Goal: Task Accomplishment & Management: Manage account settings

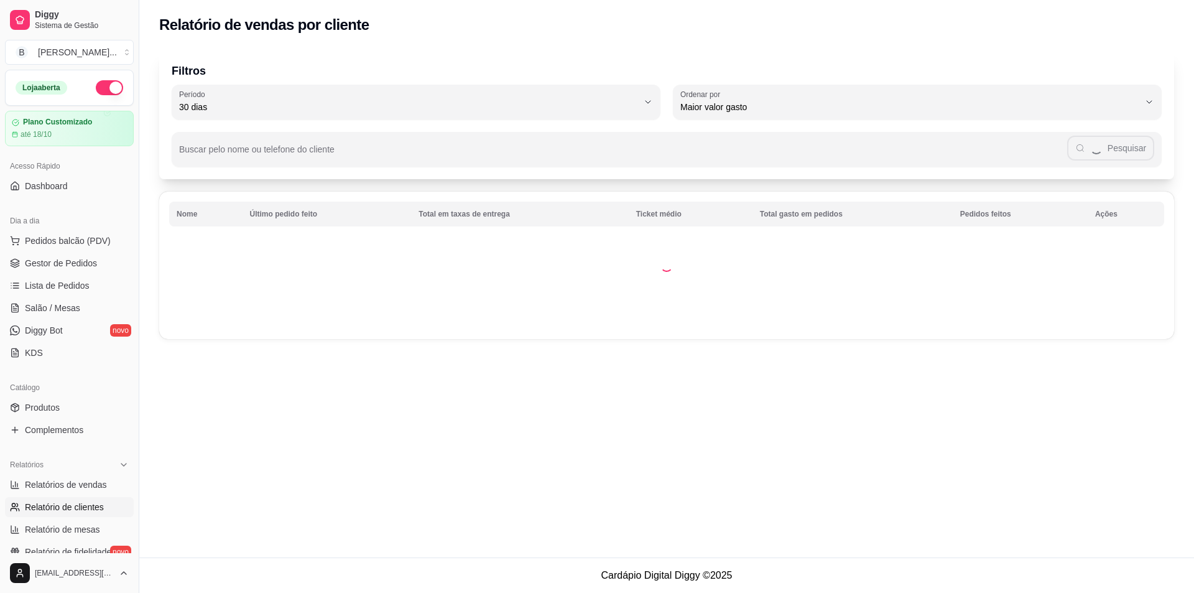
select select "30"
select select "HIGHEST_TOTAL_SPENT_WITH_ORDERS"
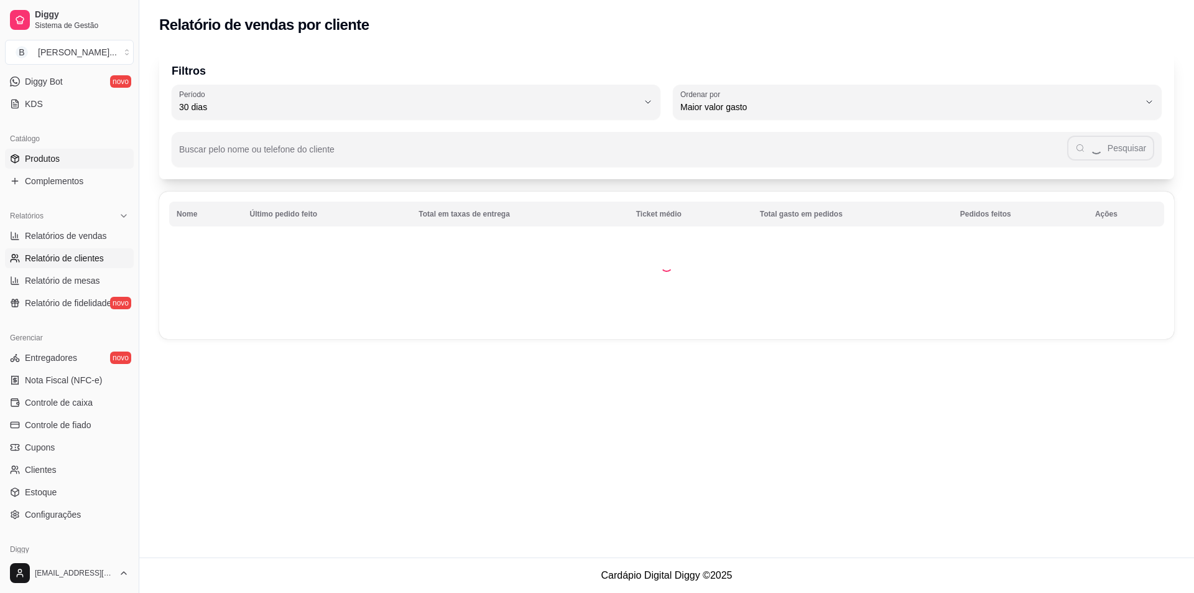
click at [53, 154] on span "Produtos" at bounding box center [42, 158] width 35 height 12
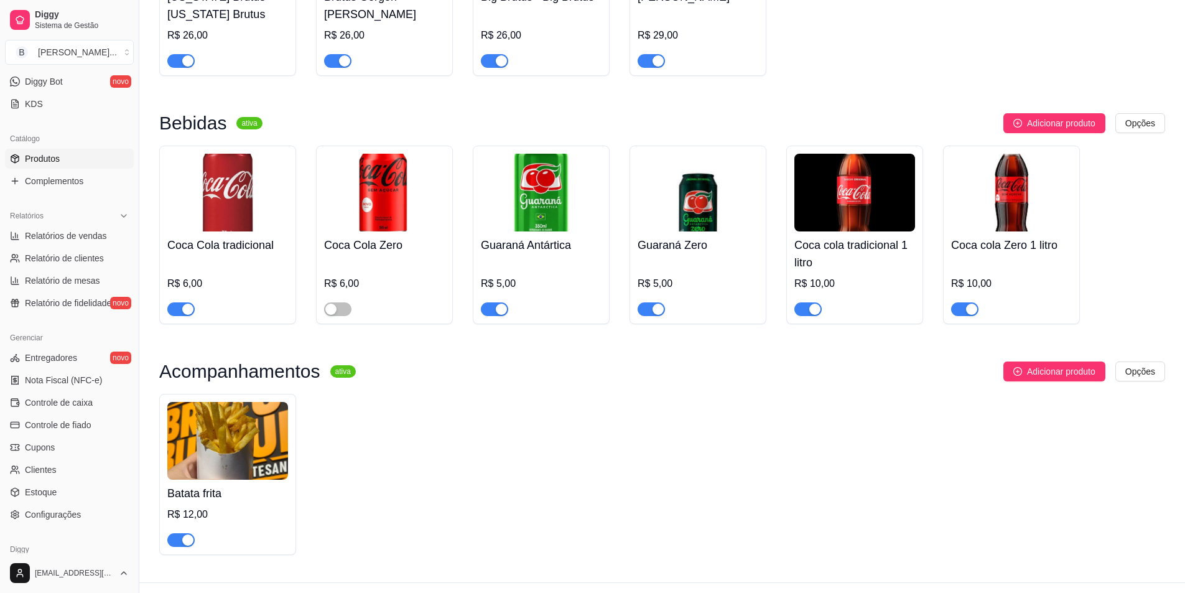
scroll to position [532, 0]
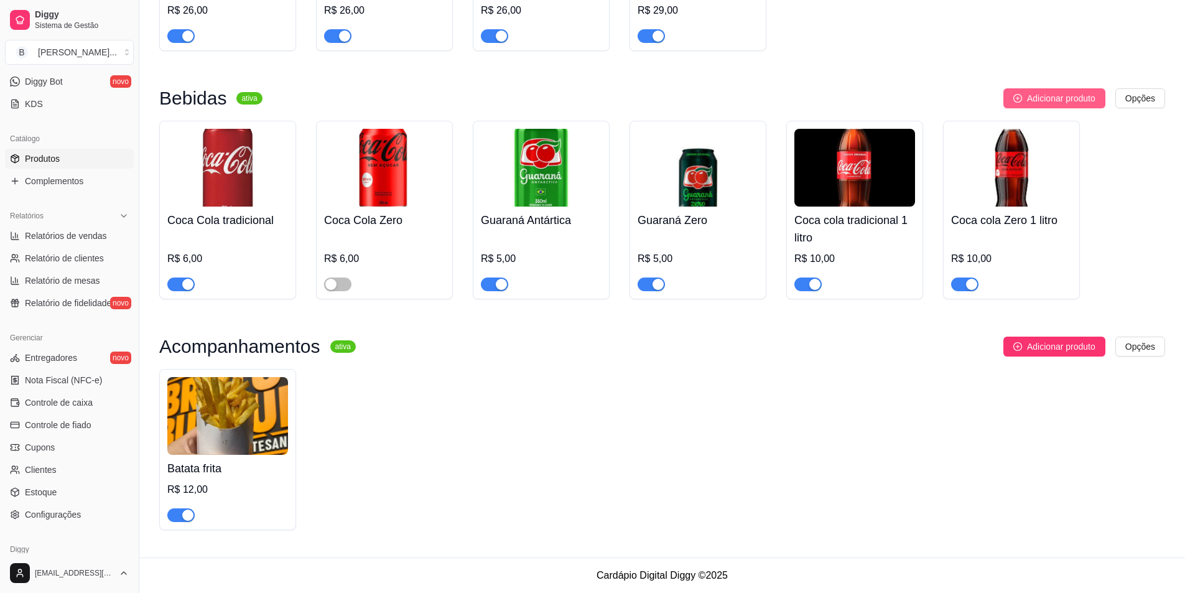
click at [1044, 98] on span "Adicionar produto" at bounding box center [1061, 98] width 68 height 14
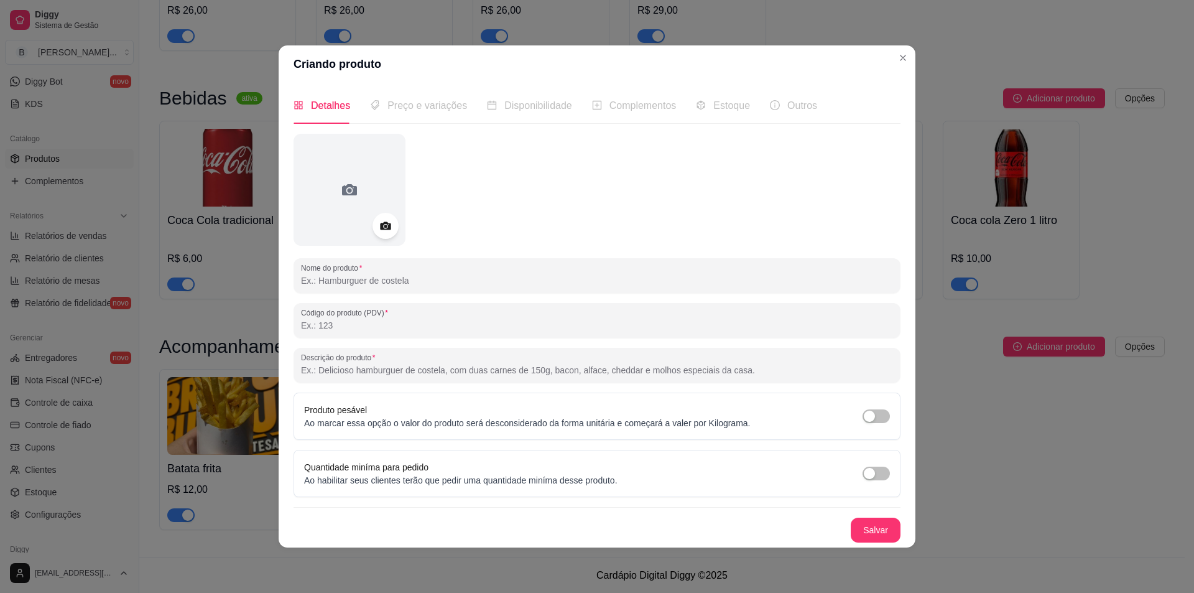
click at [383, 224] on icon at bounding box center [385, 225] width 11 height 8
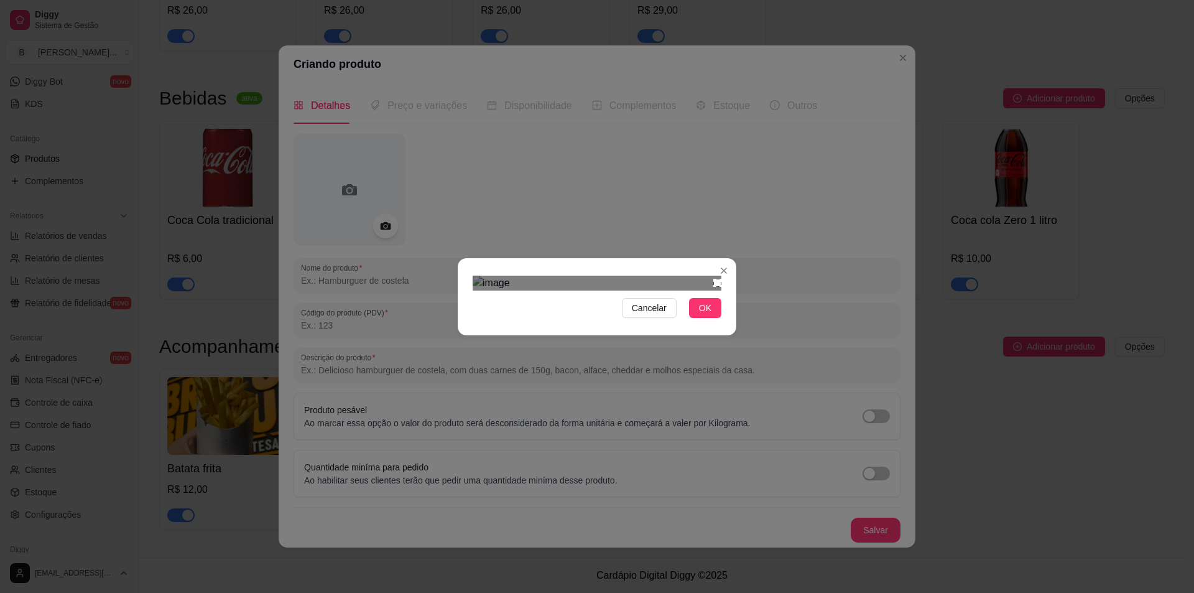
click at [722, 258] on section "Cancelar OK" at bounding box center [597, 296] width 279 height 77
click at [448, 418] on div "Cancelar OK" at bounding box center [597, 296] width 1194 height 593
click at [708, 315] on span "OK" at bounding box center [705, 308] width 12 height 14
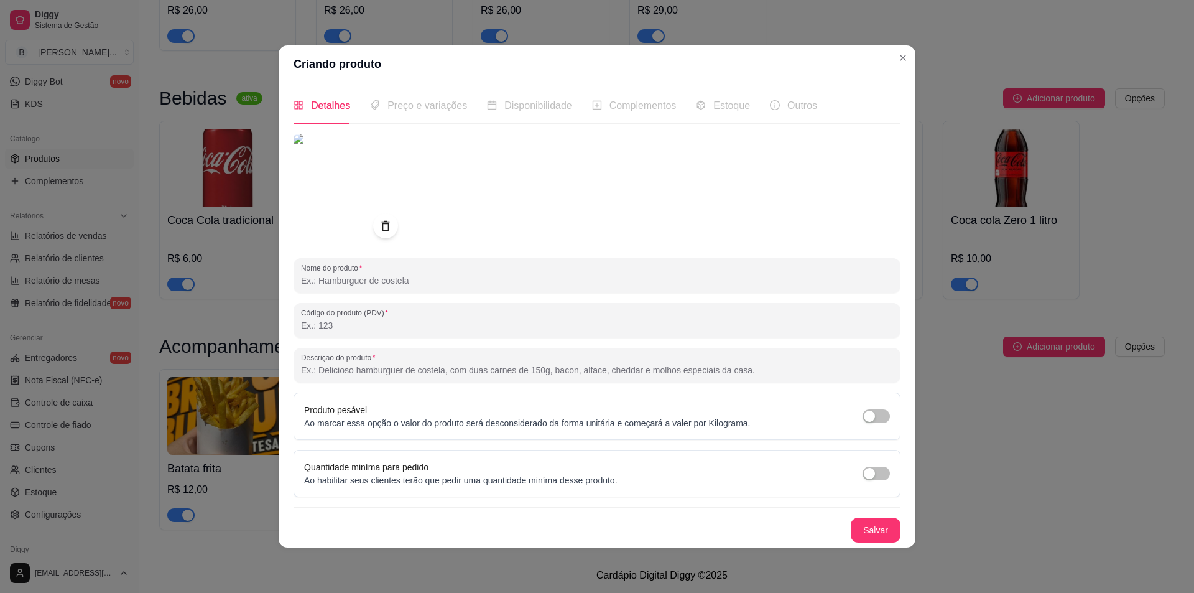
click at [428, 279] on input "Nome do produto" at bounding box center [597, 280] width 592 height 12
type input "Sprite Zero Açúcar"
click at [878, 532] on button "Salvar" at bounding box center [876, 529] width 50 height 25
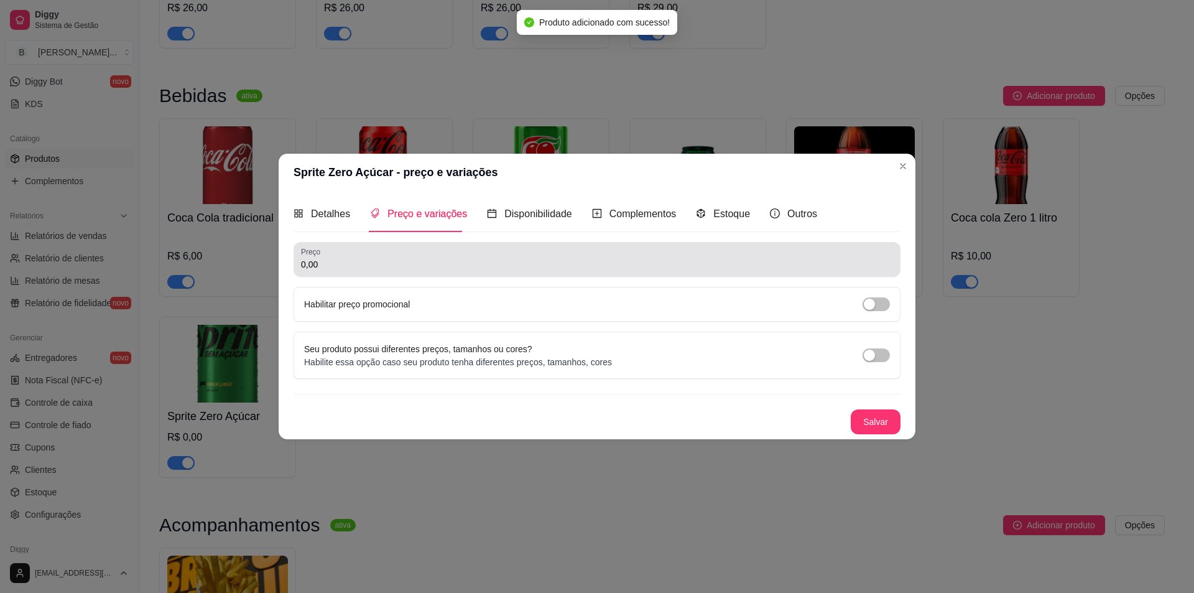
click at [385, 269] on input "0,00" at bounding box center [597, 264] width 592 height 12
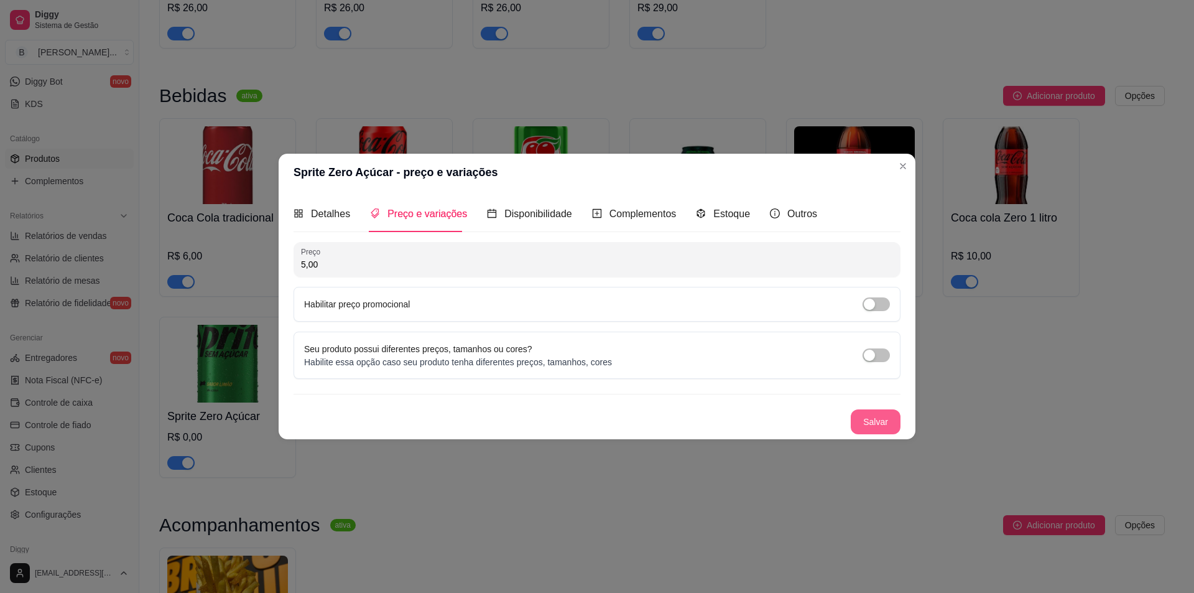
type input "5,00"
click at [862, 418] on button "Salvar" at bounding box center [875, 421] width 49 height 24
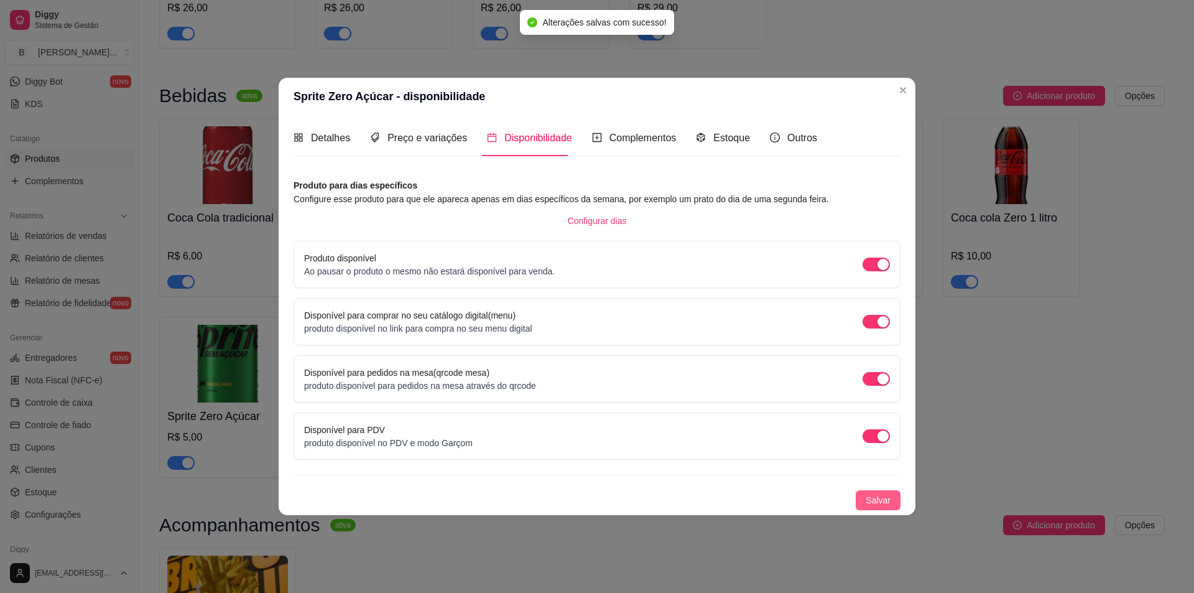
click at [877, 497] on span "Salvar" at bounding box center [878, 500] width 25 height 14
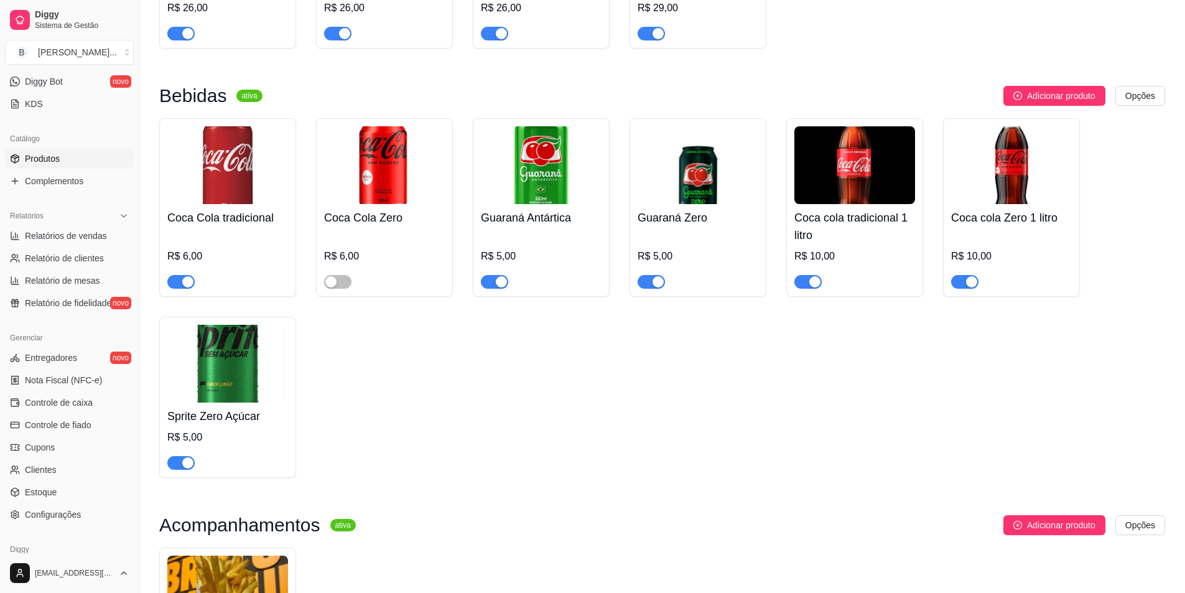
click at [233, 351] on img at bounding box center [227, 364] width 121 height 78
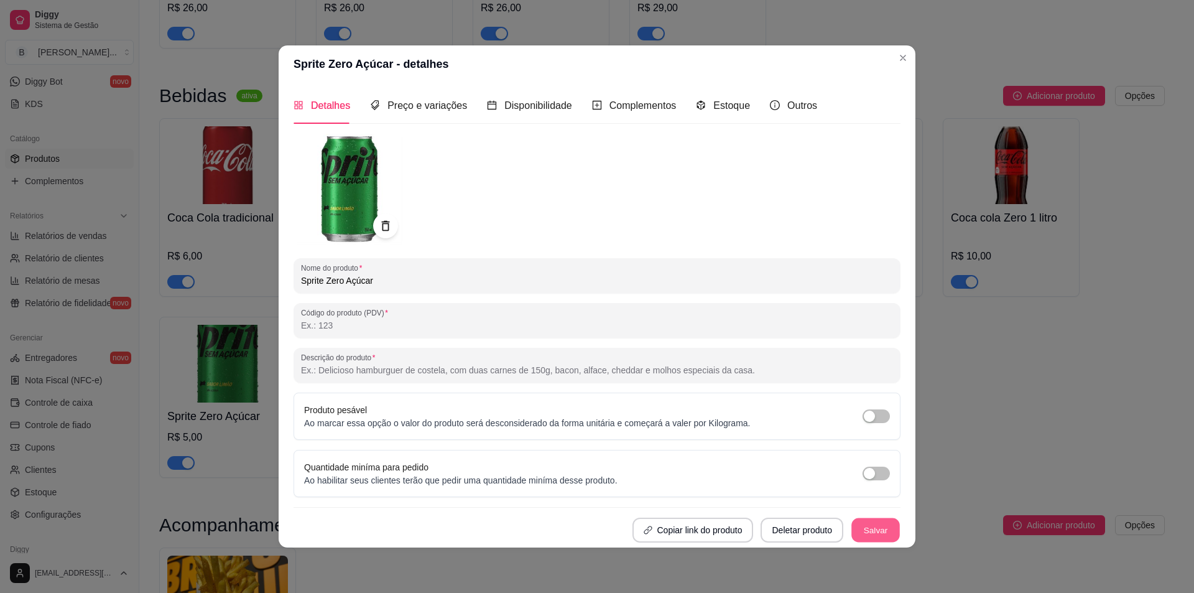
click at [875, 530] on button "Salvar" at bounding box center [875, 529] width 49 height 24
click at [435, 96] on div "Preço e variações" at bounding box center [418, 105] width 97 height 35
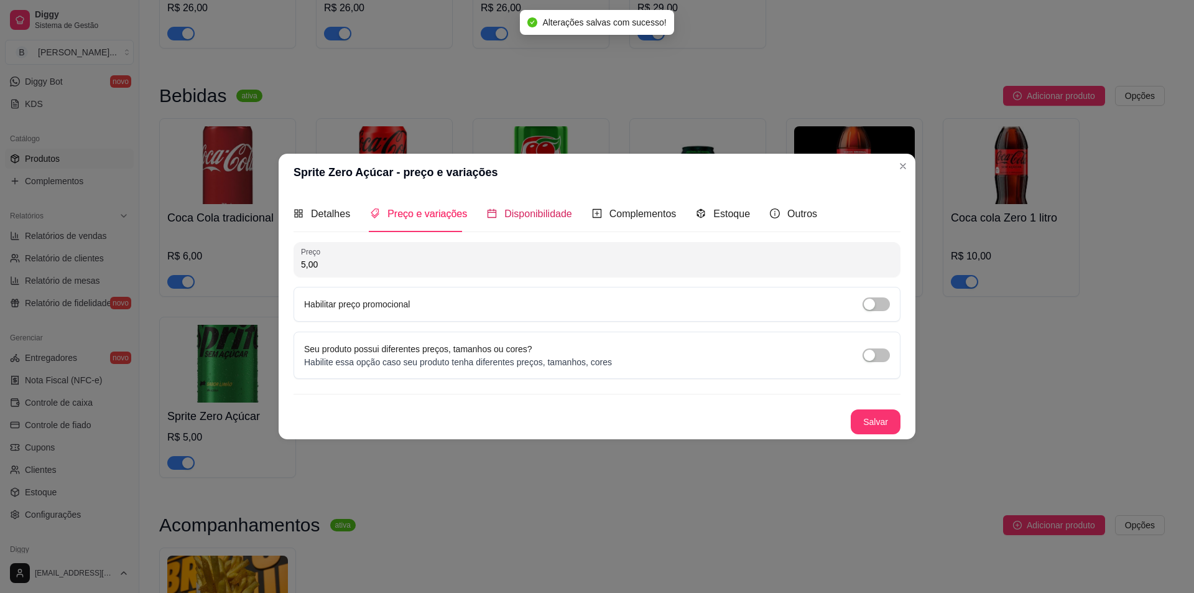
click at [540, 210] on span "Disponibilidade" at bounding box center [538, 213] width 68 height 11
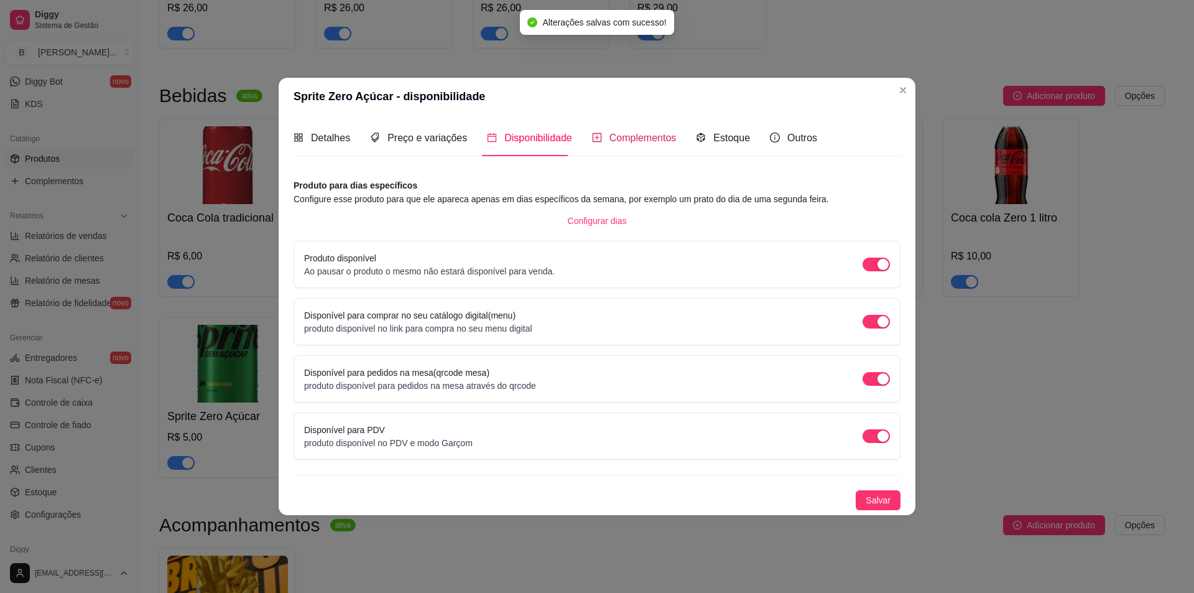
click at [631, 136] on span "Complementos" at bounding box center [642, 137] width 67 height 11
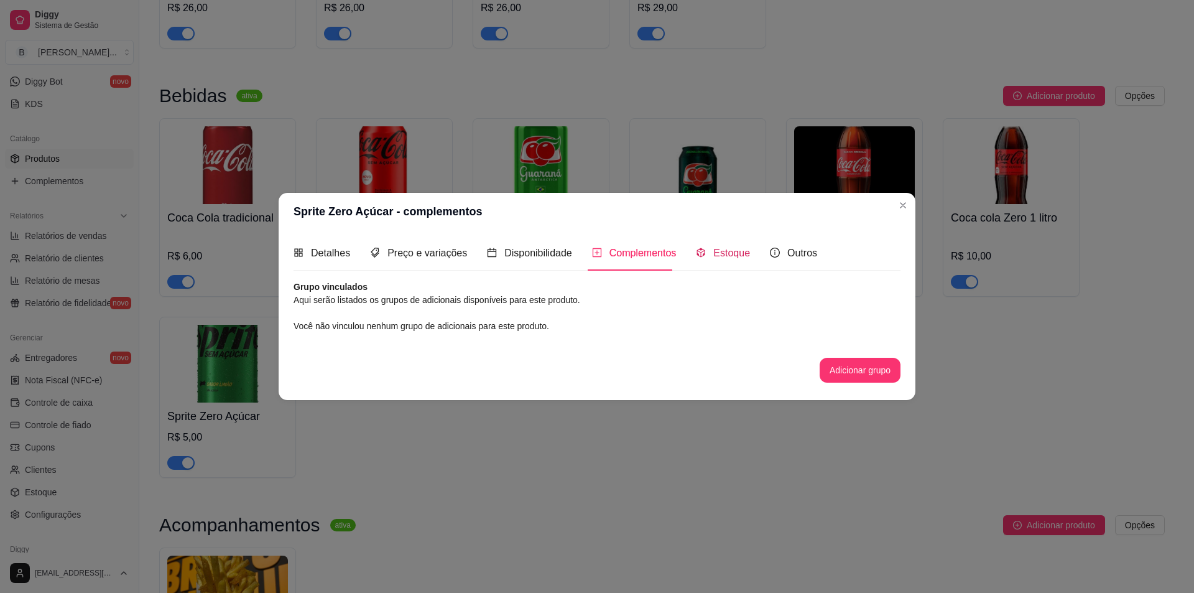
click at [715, 250] on span "Estoque" at bounding box center [731, 252] width 37 height 11
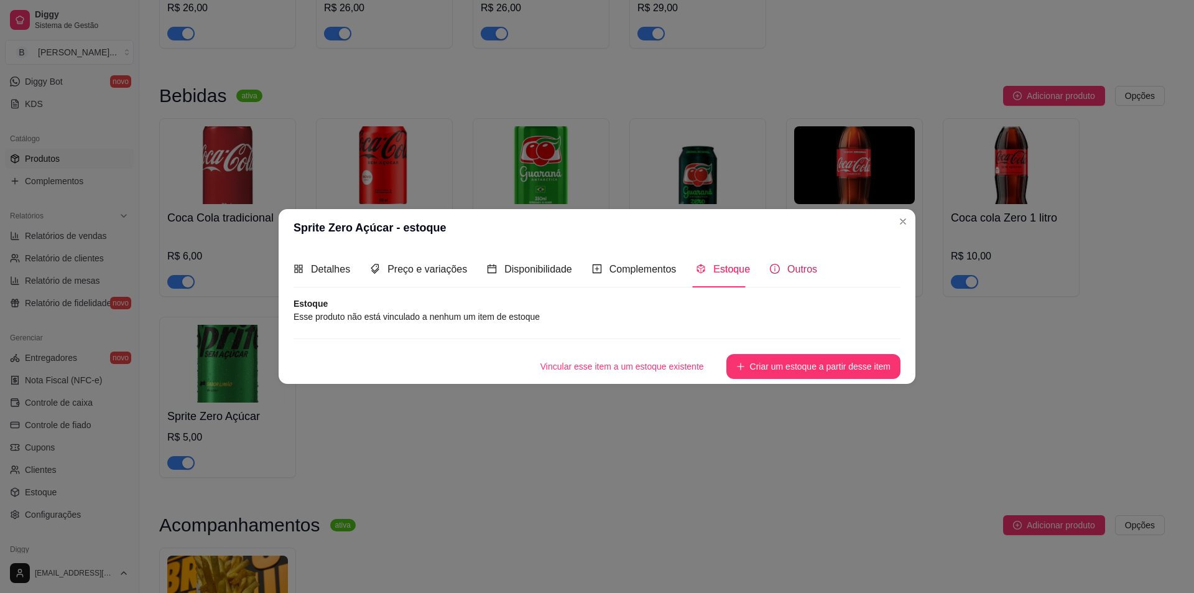
click at [779, 268] on div "Outros" at bounding box center [793, 269] width 47 height 16
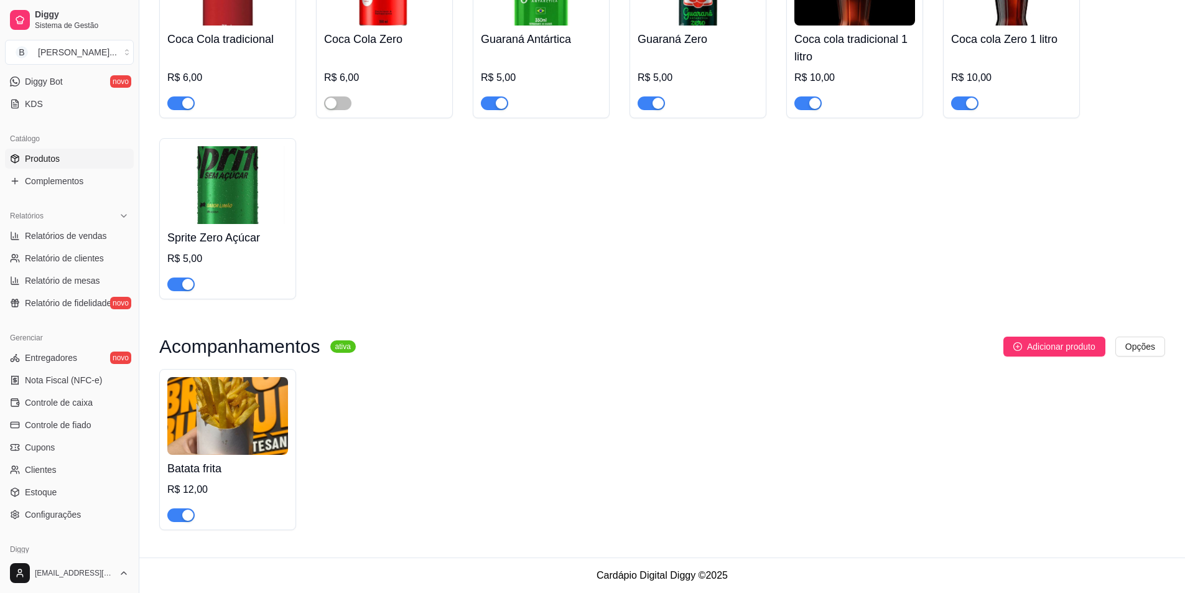
scroll to position [465, 0]
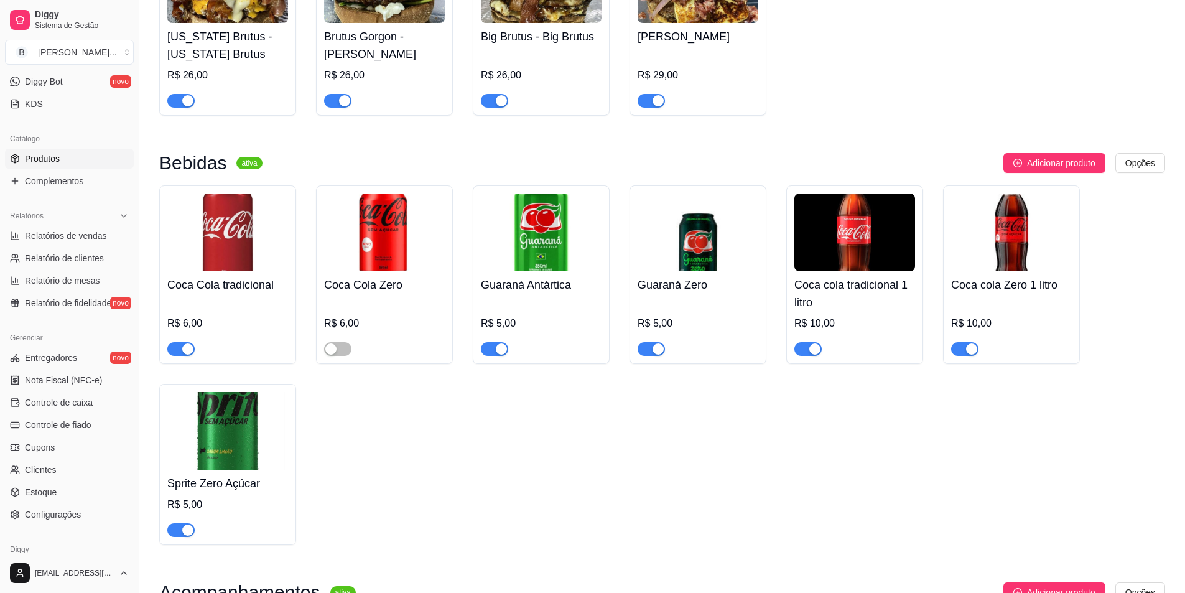
click at [702, 262] on img at bounding box center [697, 232] width 121 height 78
click at [545, 264] on img at bounding box center [541, 232] width 121 height 78
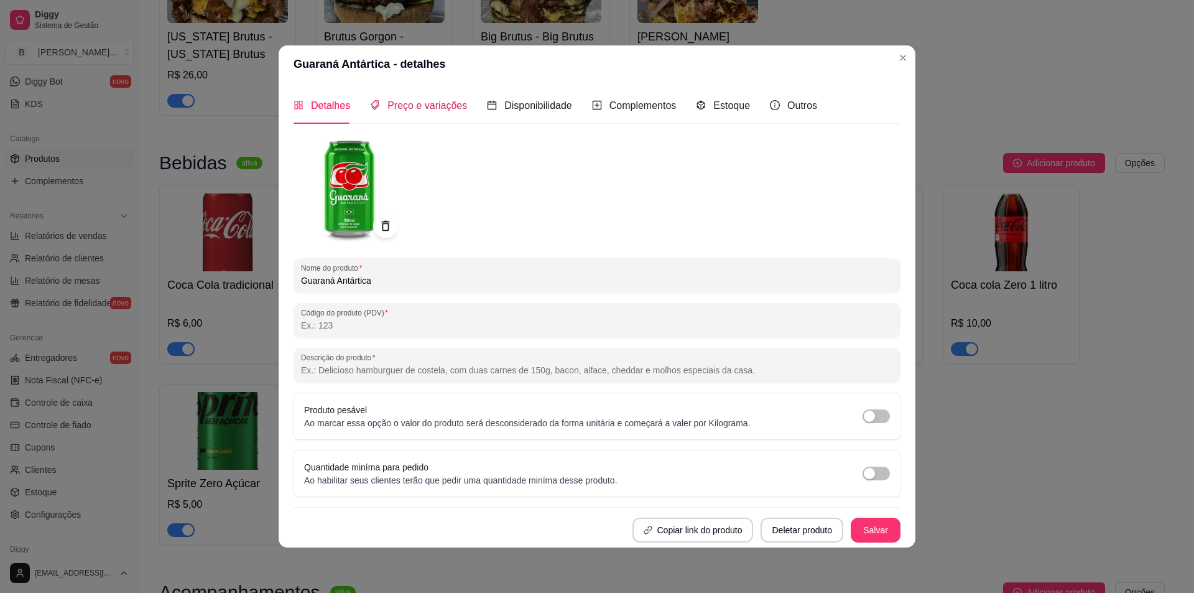
click at [414, 105] on span "Preço e variações" at bounding box center [427, 105] width 80 height 11
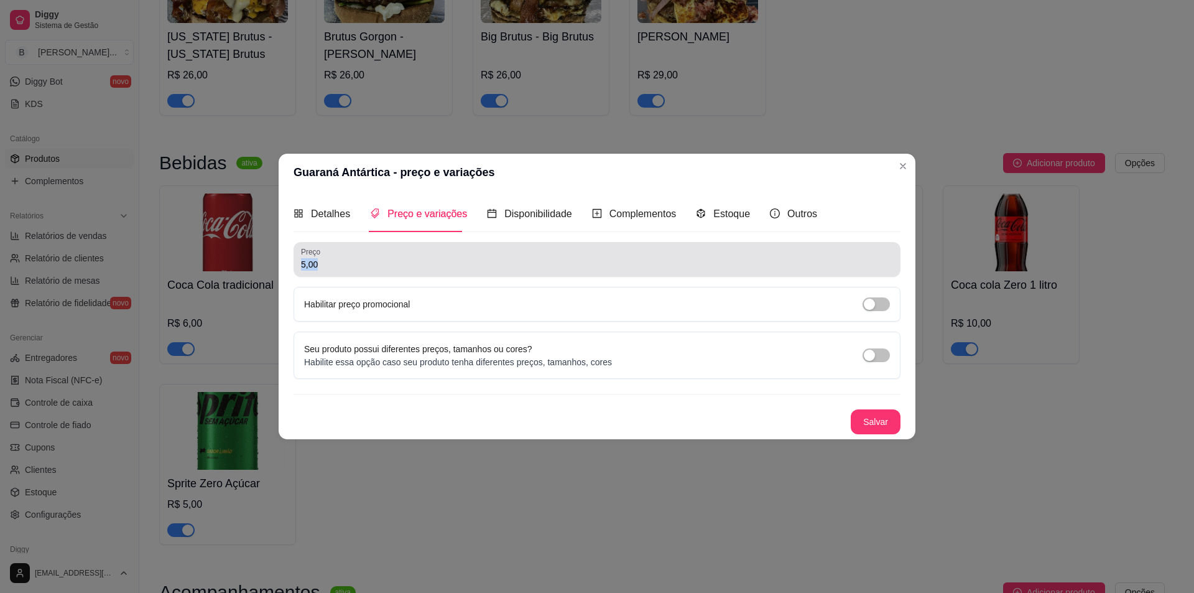
drag, startPoint x: 364, startPoint y: 276, endPoint x: 132, endPoint y: 277, distance: 231.9
click at [132, 277] on div "Guaraná Antártica - preço e variações Detalhes Preço e variações Disponibilidad…" at bounding box center [597, 296] width 1194 height 593
click at [317, 267] on input "5,00" at bounding box center [597, 264] width 592 height 12
click at [482, 267] on input "5,00" at bounding box center [597, 264] width 592 height 12
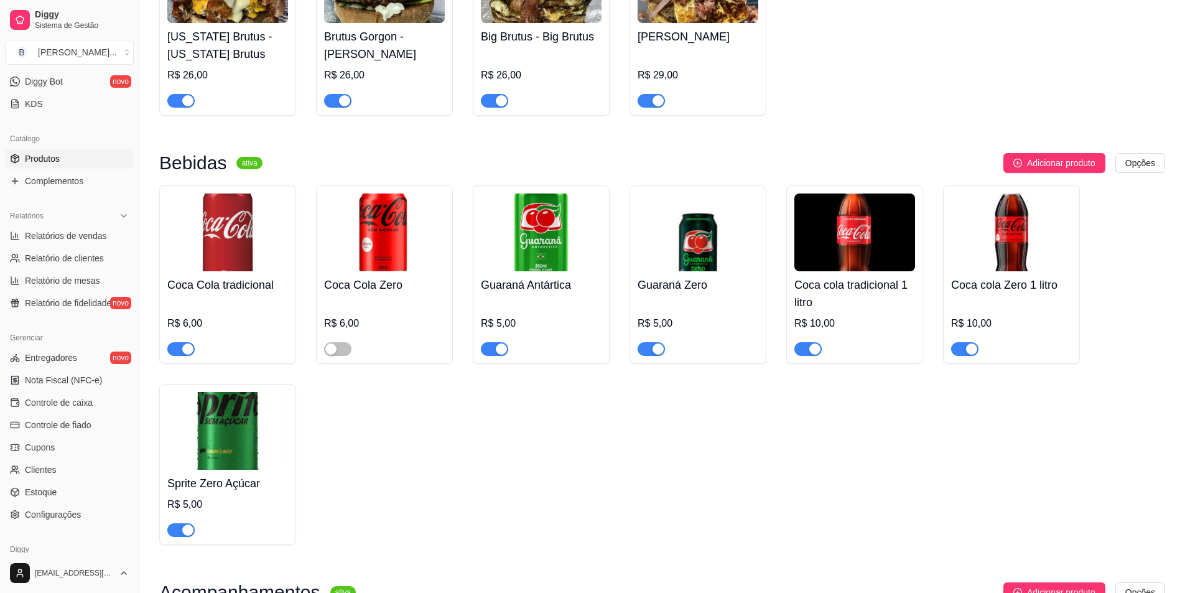
click at [542, 279] on h4 "Guaraná Antártica" at bounding box center [541, 284] width 121 height 17
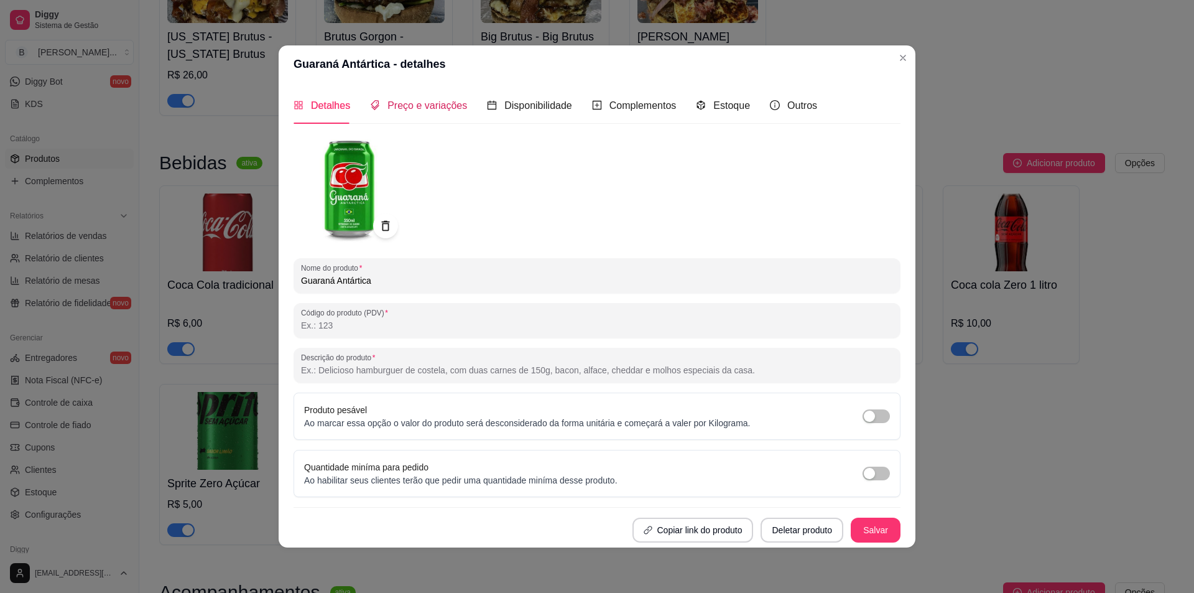
click at [408, 100] on span "Preço e variações" at bounding box center [427, 105] width 80 height 11
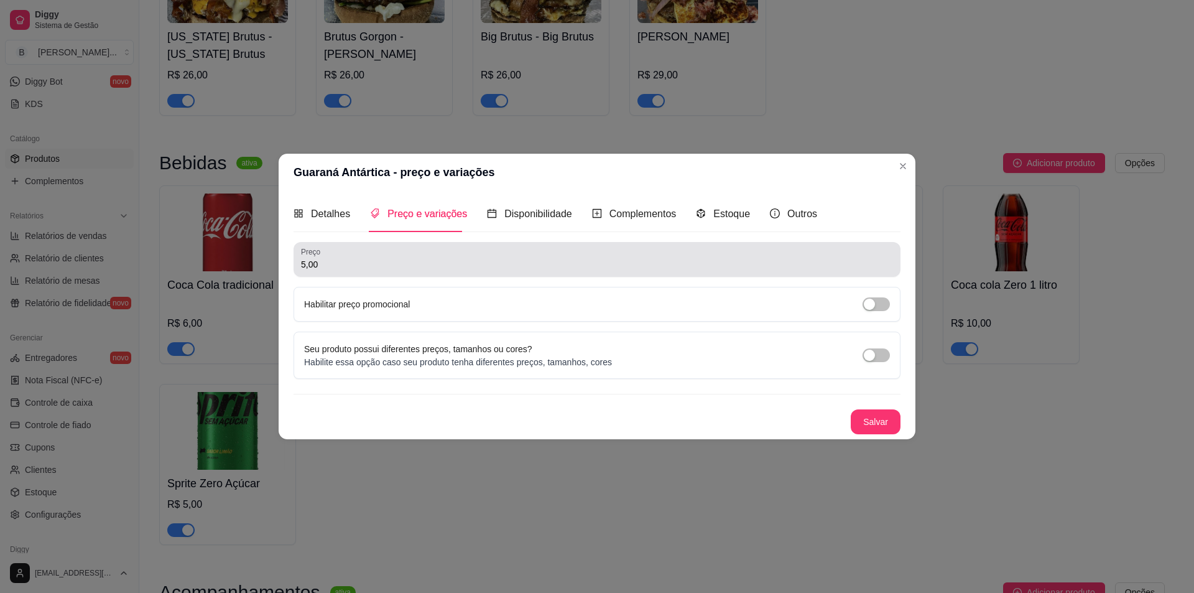
click at [344, 268] on input "5,00" at bounding box center [597, 264] width 592 height 12
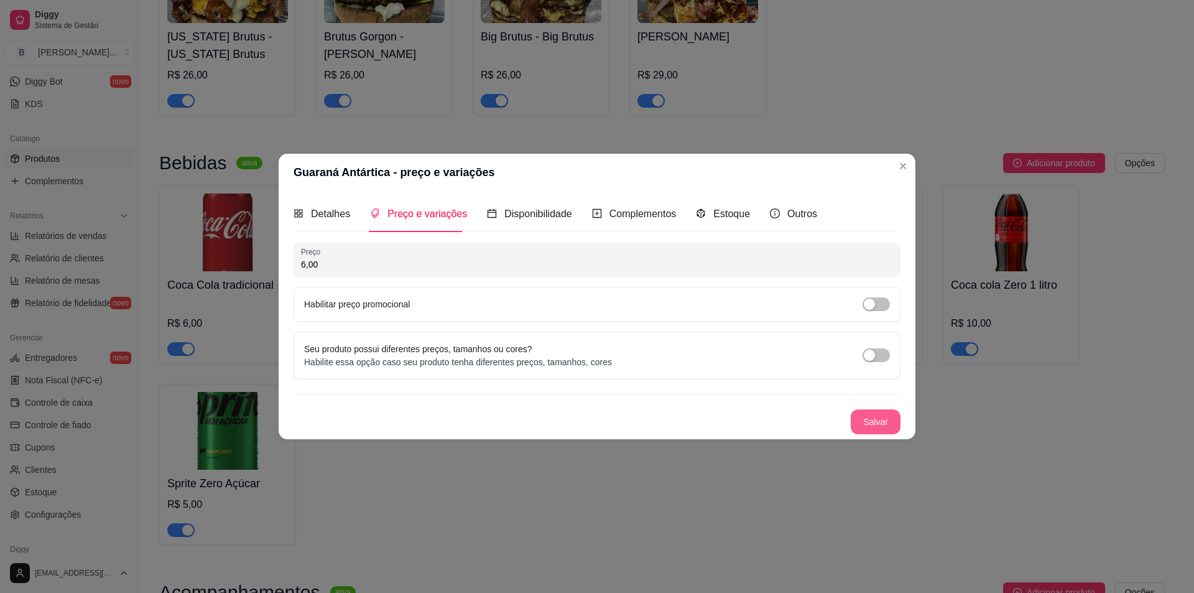
type input "6,00"
click at [864, 421] on button "Salvar" at bounding box center [875, 421] width 49 height 24
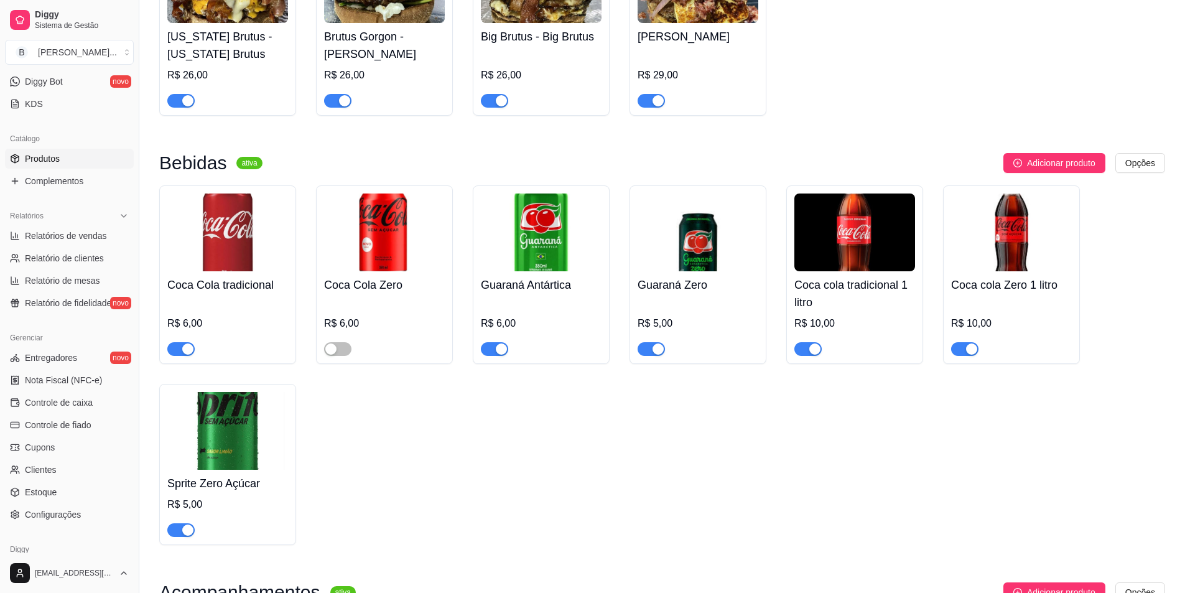
click at [542, 243] on img at bounding box center [541, 232] width 121 height 78
click at [696, 249] on img at bounding box center [697, 232] width 121 height 78
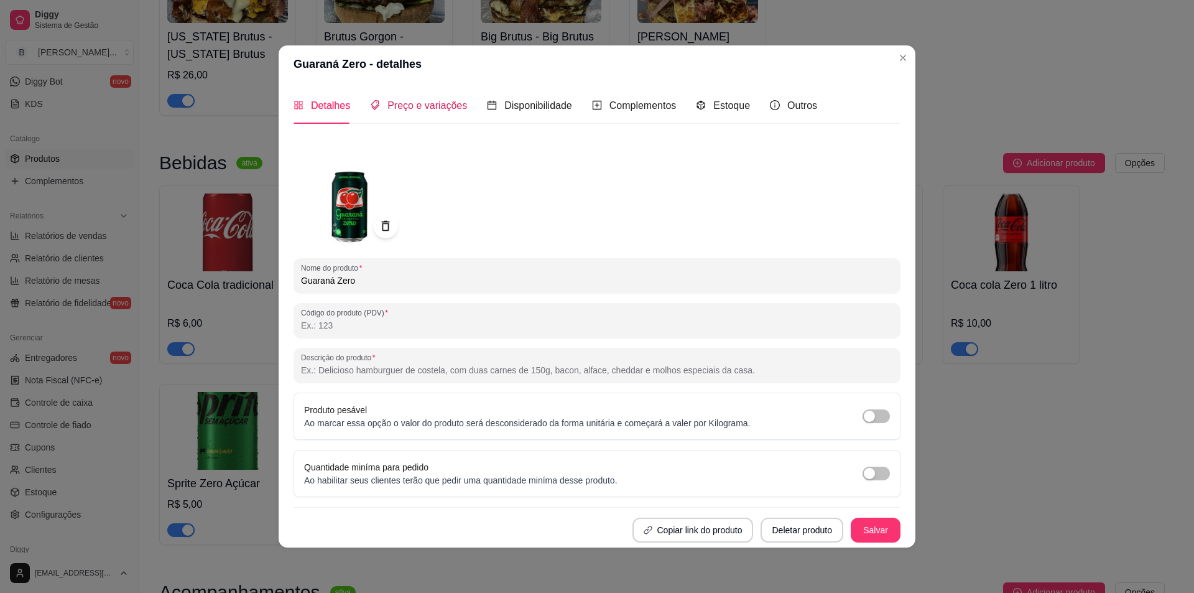
click at [425, 103] on span "Preço e variações" at bounding box center [427, 105] width 80 height 11
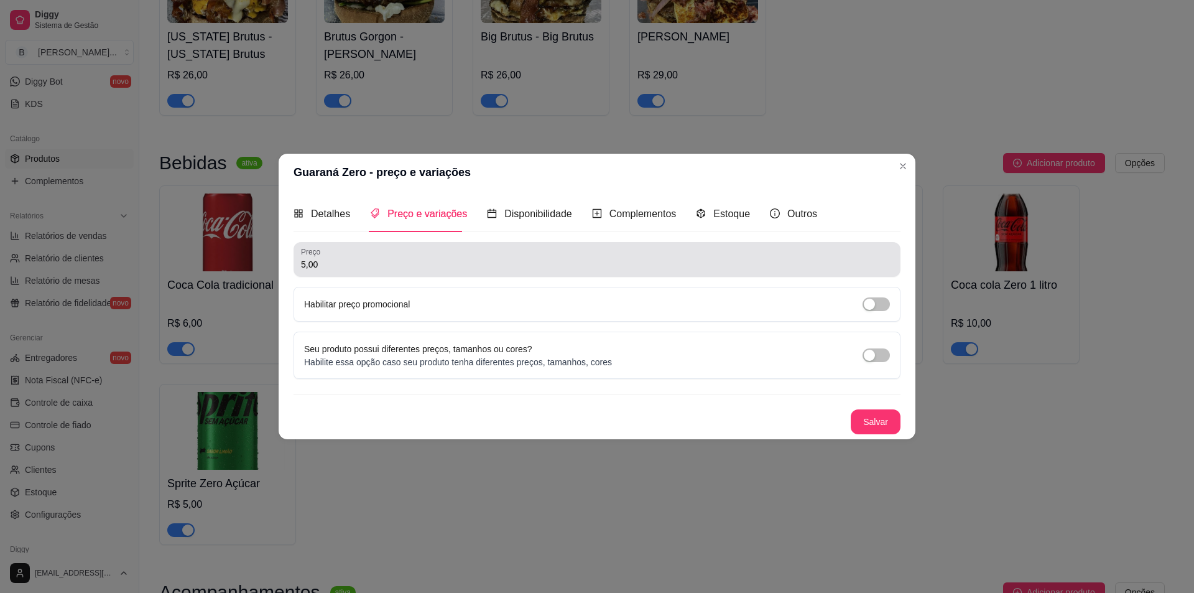
click at [353, 270] on input "5,00" at bounding box center [597, 264] width 592 height 12
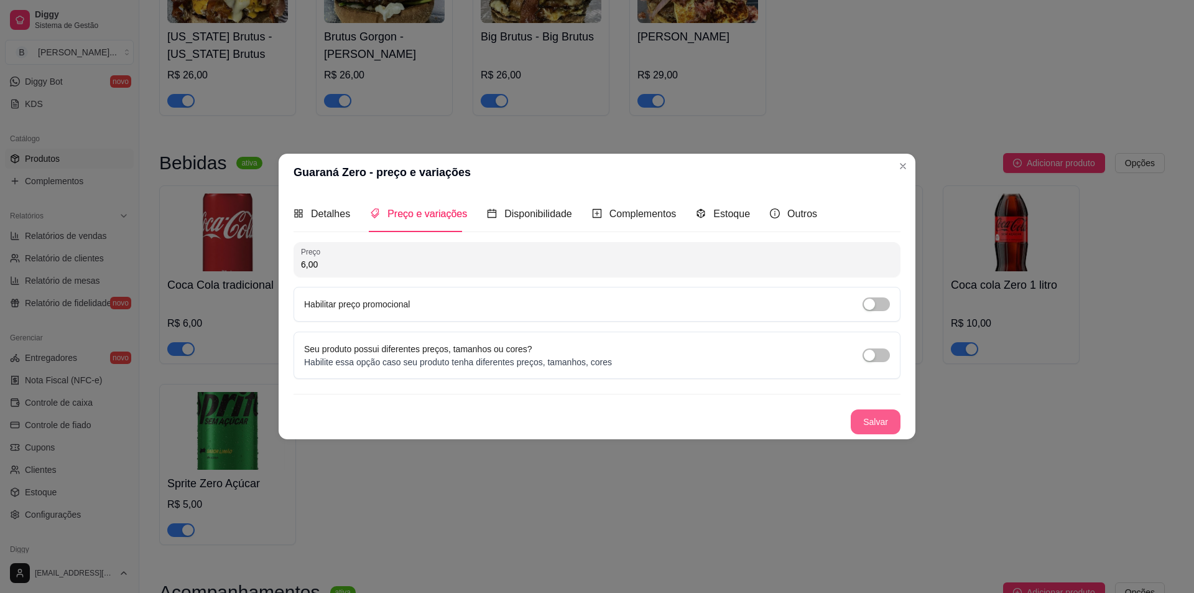
type input "6,00"
click at [872, 423] on button "Salvar" at bounding box center [875, 421] width 49 height 24
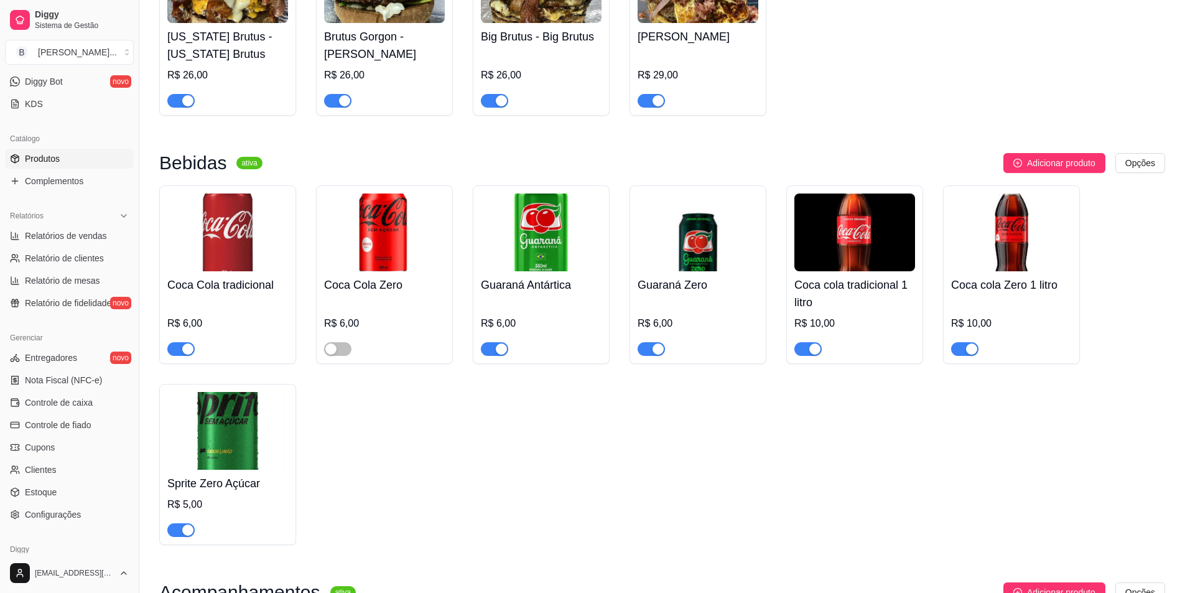
click at [234, 429] on img at bounding box center [227, 431] width 121 height 78
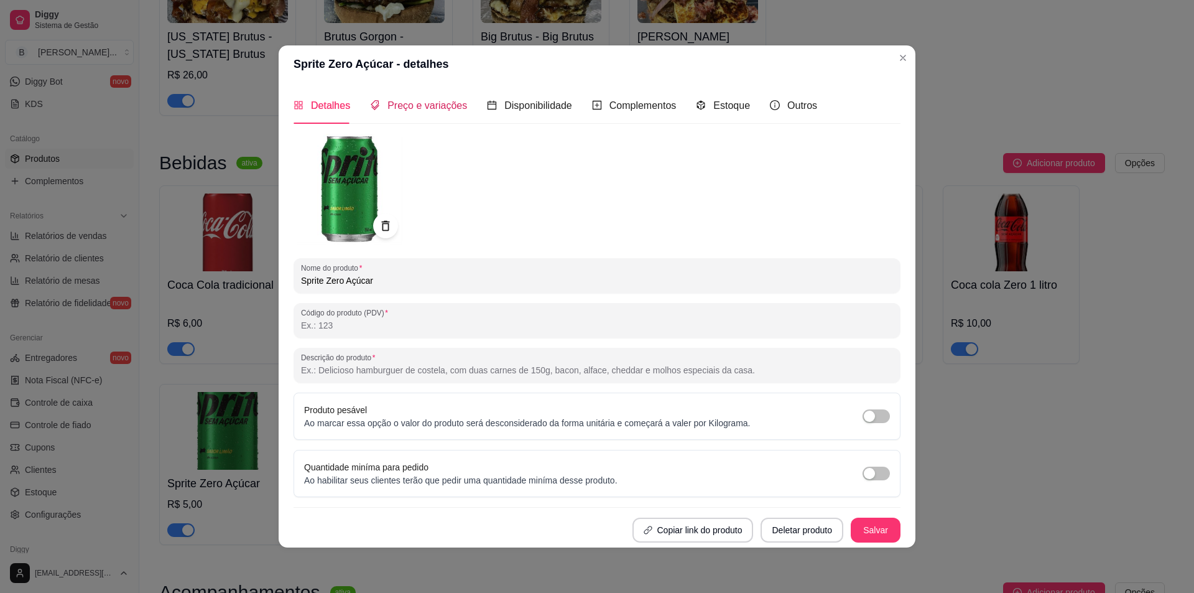
click at [415, 107] on span "Preço e variações" at bounding box center [427, 105] width 80 height 11
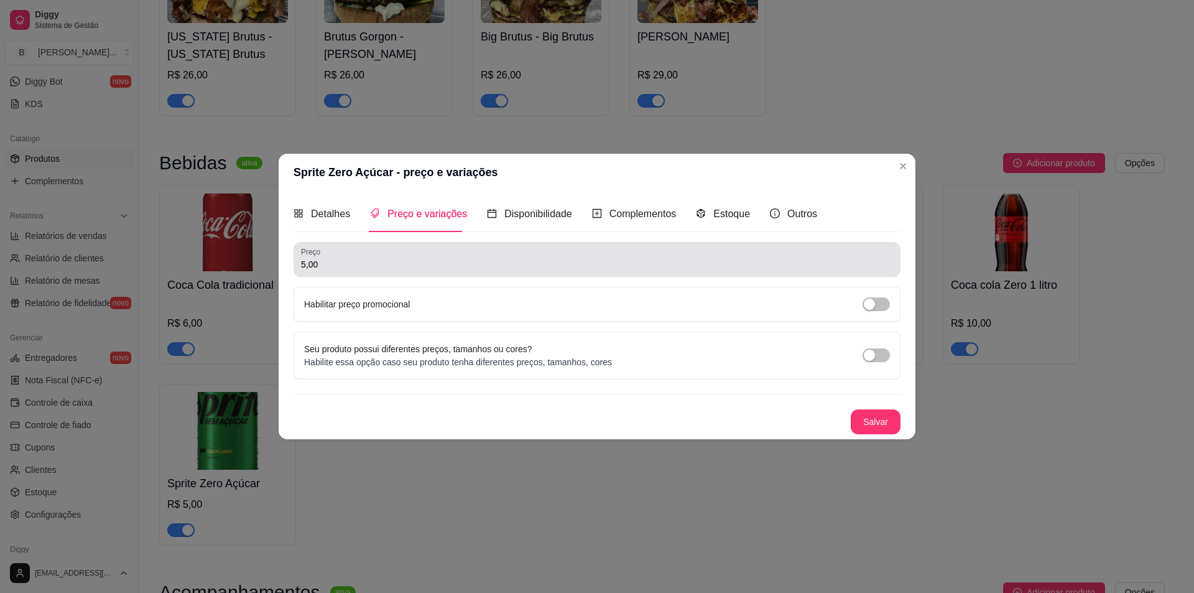
drag, startPoint x: 344, startPoint y: 275, endPoint x: 348, endPoint y: 267, distance: 8.6
click at [346, 270] on div "Preço 5,00" at bounding box center [597, 259] width 607 height 35
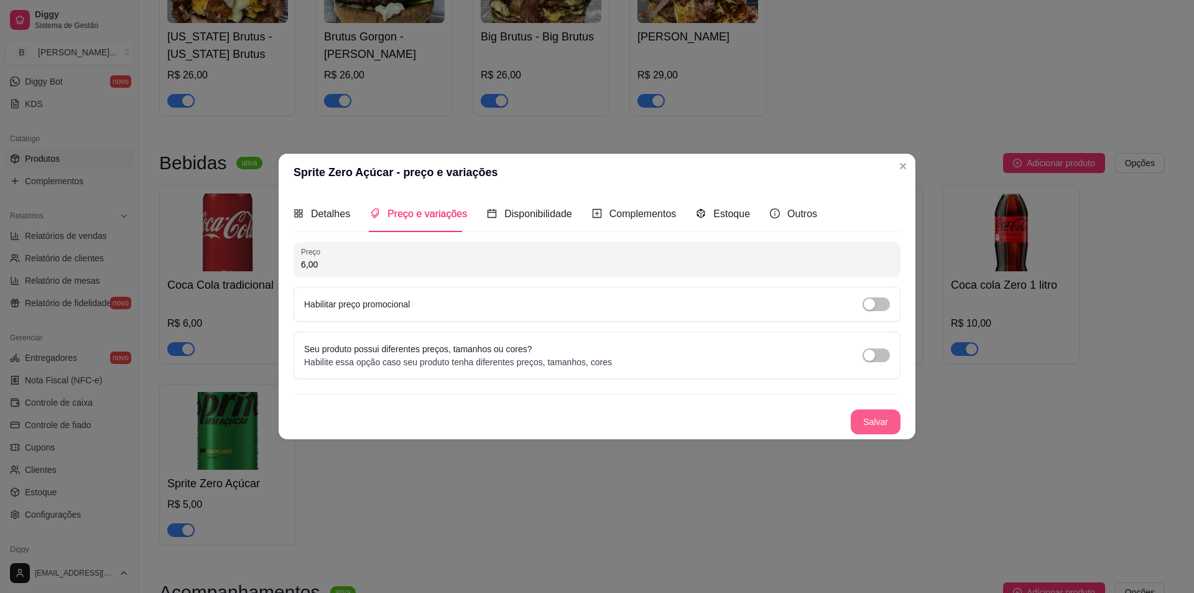
type input "6,00"
click at [864, 421] on button "Salvar" at bounding box center [875, 421] width 49 height 24
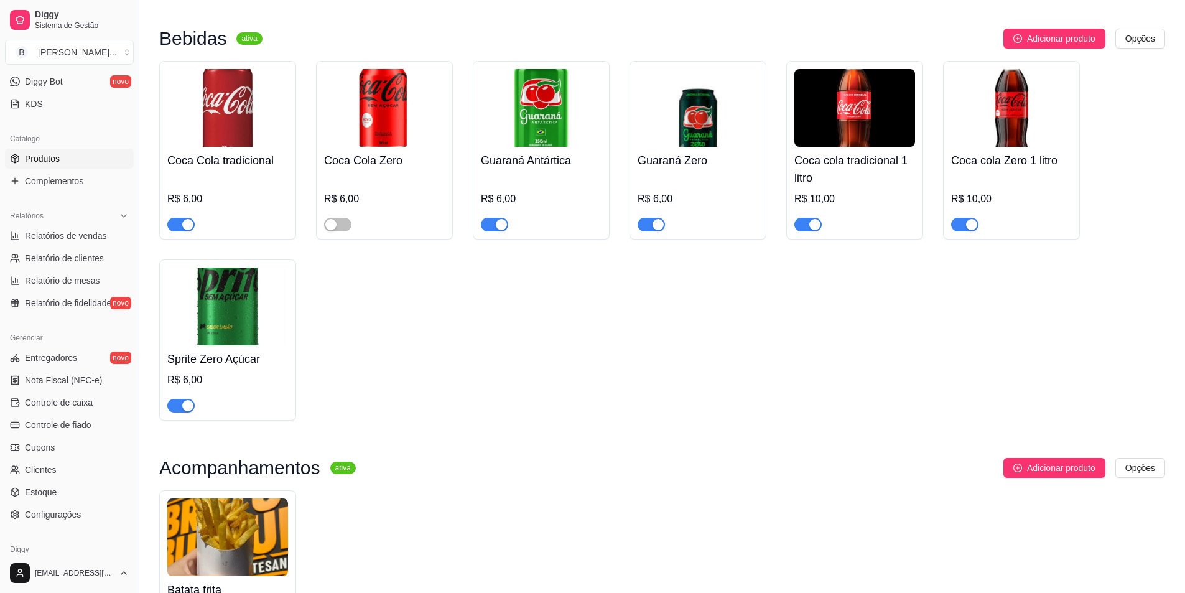
scroll to position [527, 0]
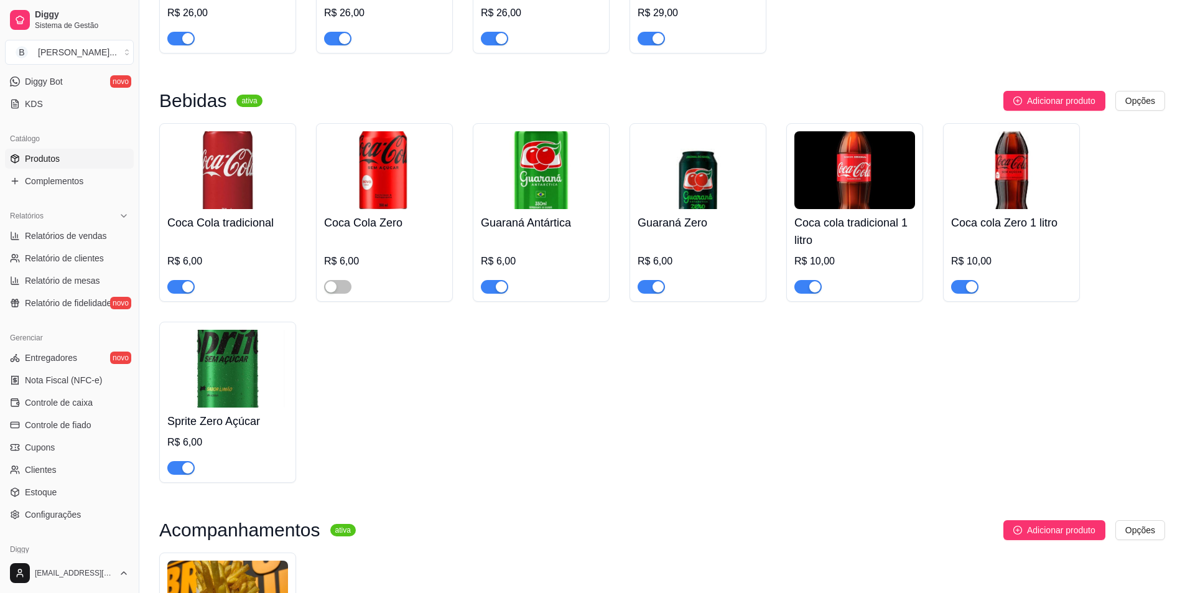
click at [243, 208] on img at bounding box center [227, 170] width 121 height 78
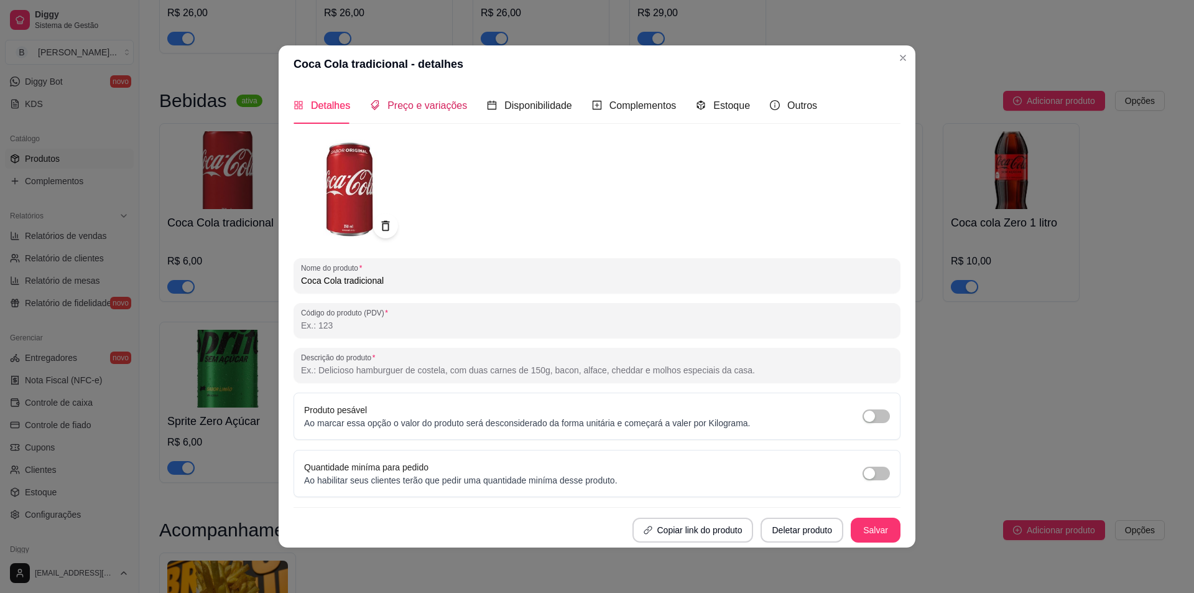
click at [410, 106] on span "Preço e variações" at bounding box center [427, 105] width 80 height 11
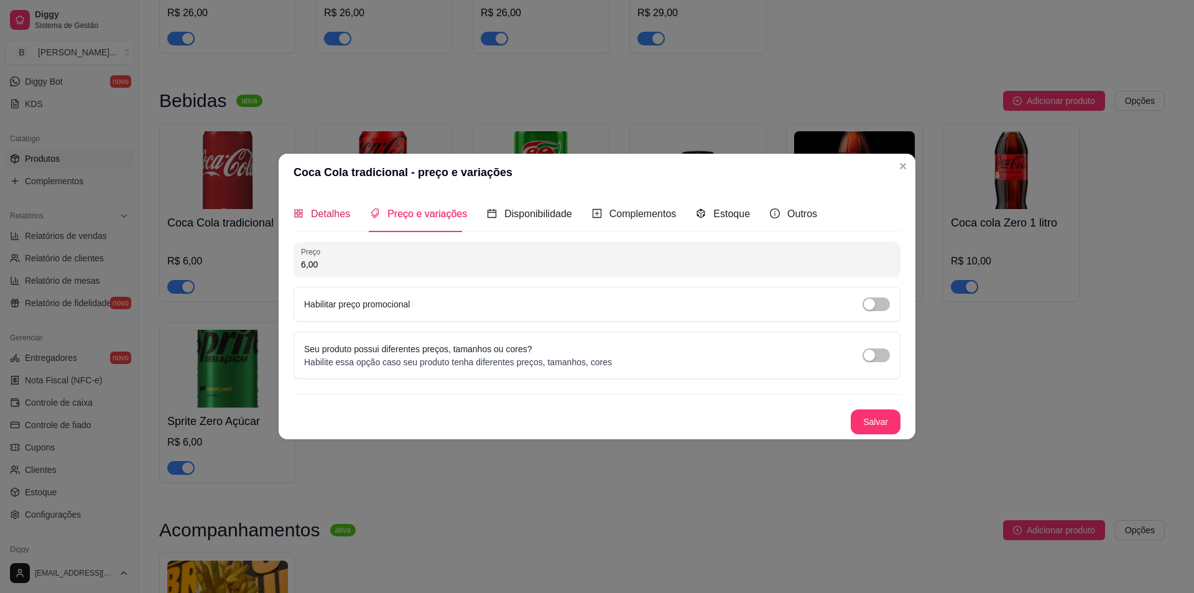
click at [317, 211] on span "Detalhes" at bounding box center [330, 213] width 39 height 11
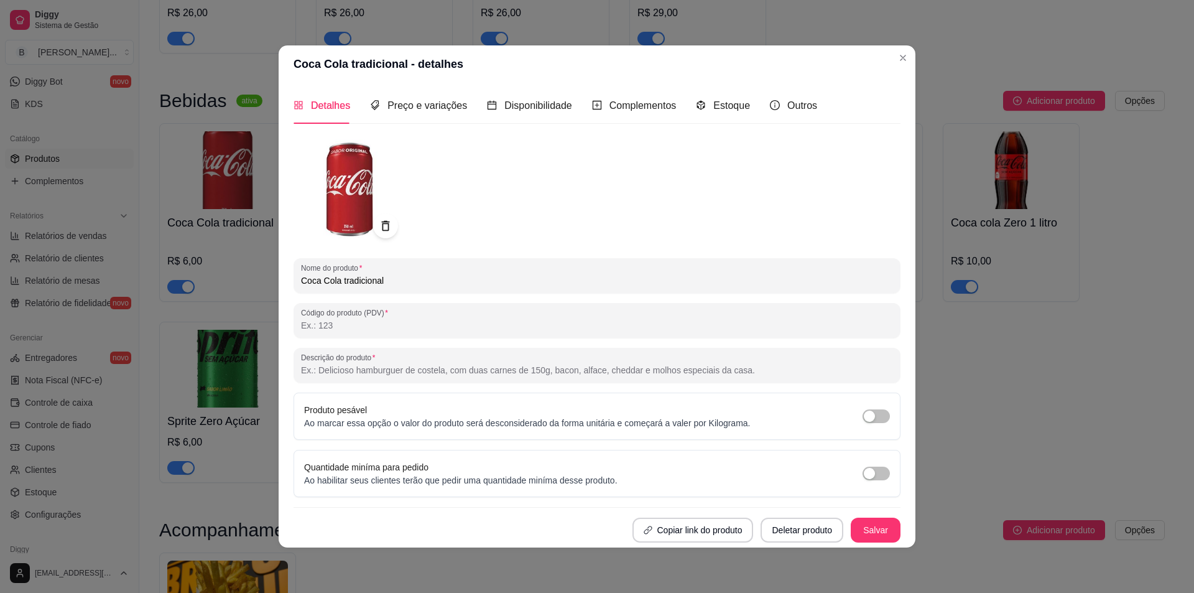
click at [346, 279] on input "Coca Cola tradicional" at bounding box center [597, 280] width 592 height 12
type input "Coca Cola Tradicional"
click at [879, 520] on button "Salvar" at bounding box center [875, 529] width 49 height 24
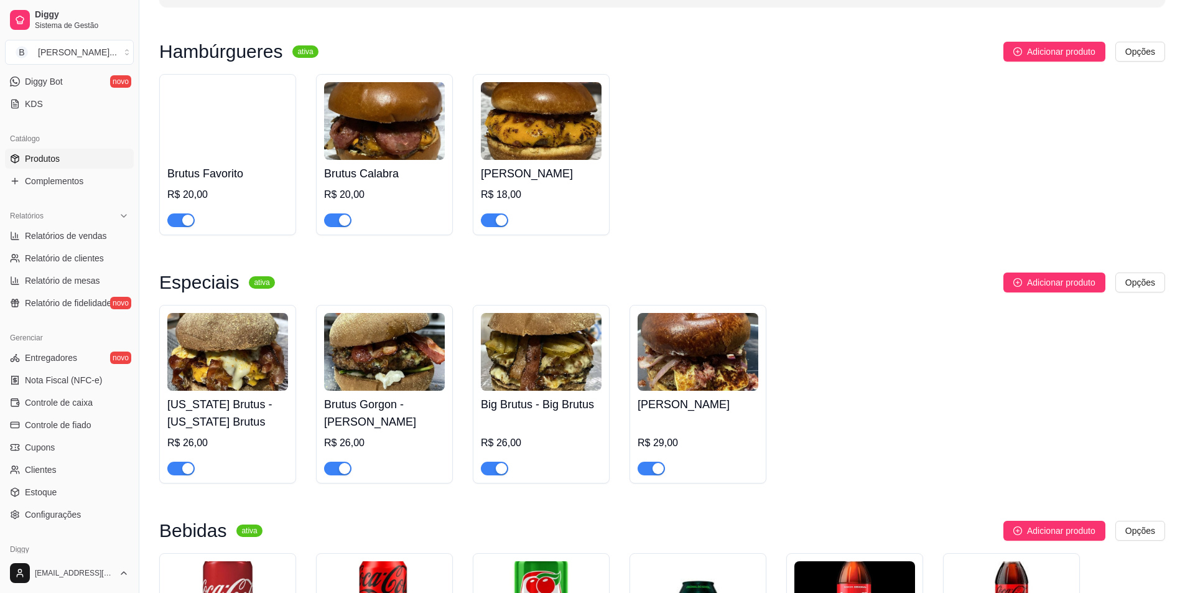
scroll to position [62, 0]
